Goal: Information Seeking & Learning: Understand process/instructions

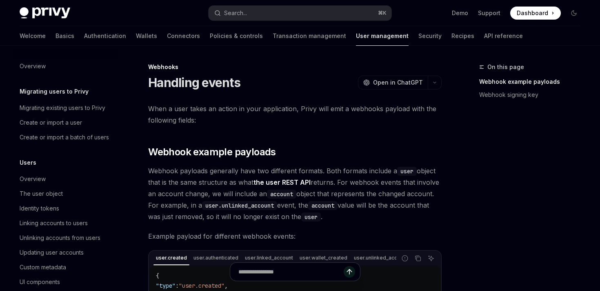
scroll to position [172, 0]
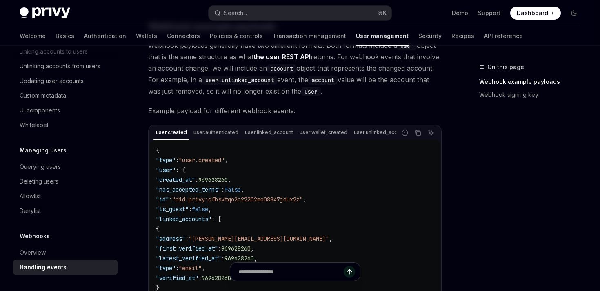
scroll to position [122, 0]
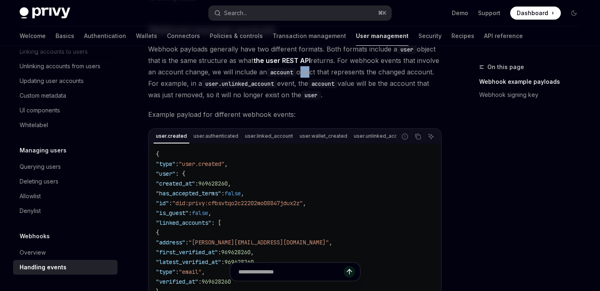
drag, startPoint x: 301, startPoint y: 72, endPoint x: 311, endPoint y: 72, distance: 9.8
click at [311, 72] on span "Webhook payloads generally have two different formats. Both formats include a u…" at bounding box center [295, 71] width 294 height 57
click at [302, 76] on span "Webhook payloads generally have two different formats. Both formats include a u…" at bounding box center [295, 71] width 294 height 57
click at [307, 73] on span "Webhook payloads generally have two different formats. Both formats include a u…" at bounding box center [295, 71] width 294 height 57
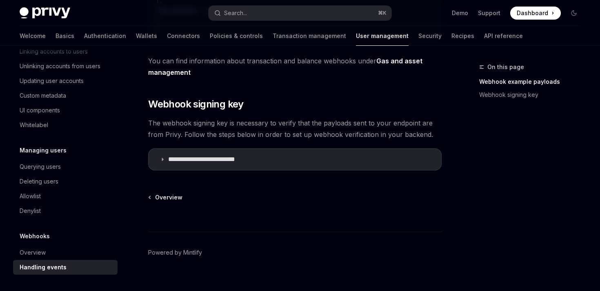
scroll to position [428, 0]
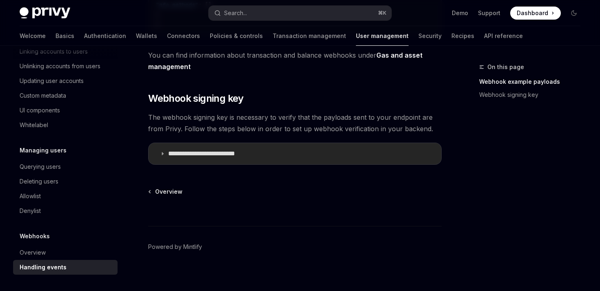
click at [285, 153] on summary "**********" at bounding box center [295, 153] width 293 height 21
